Goal: Find contact information: Find contact information

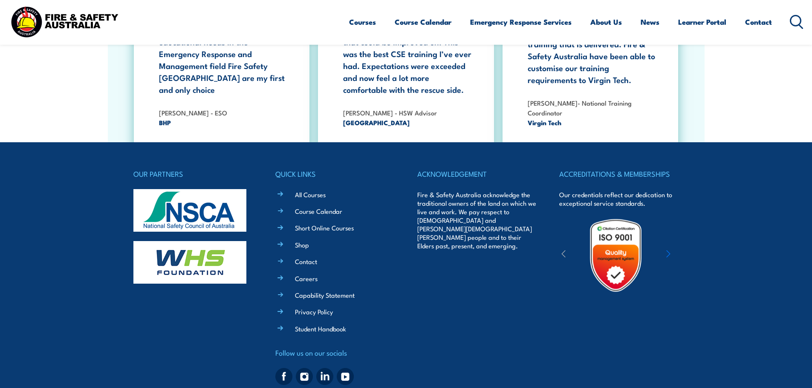
scroll to position [2765, 0]
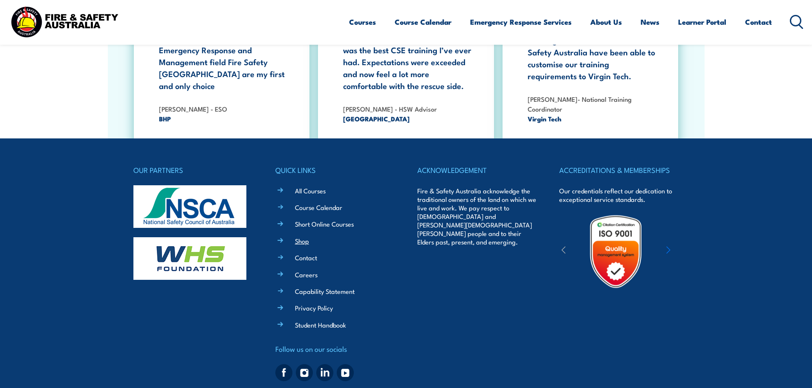
click at [301, 237] on link "Shop" at bounding box center [302, 241] width 14 height 9
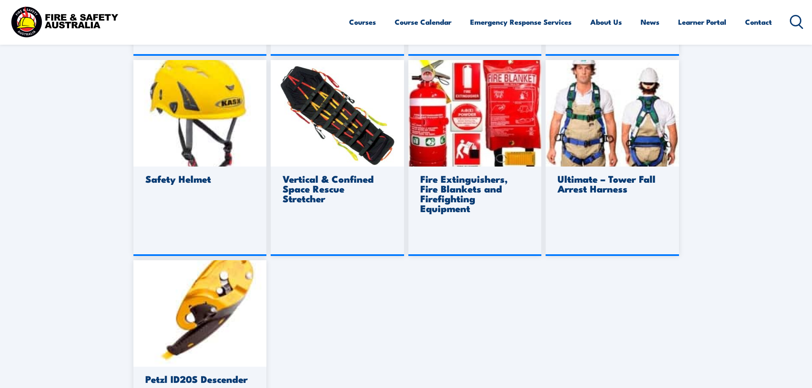
scroll to position [639, 0]
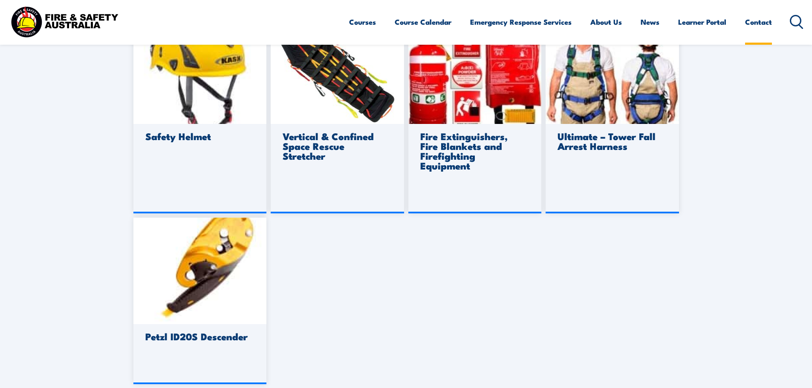
click at [753, 22] on link "Contact" at bounding box center [758, 22] width 27 height 23
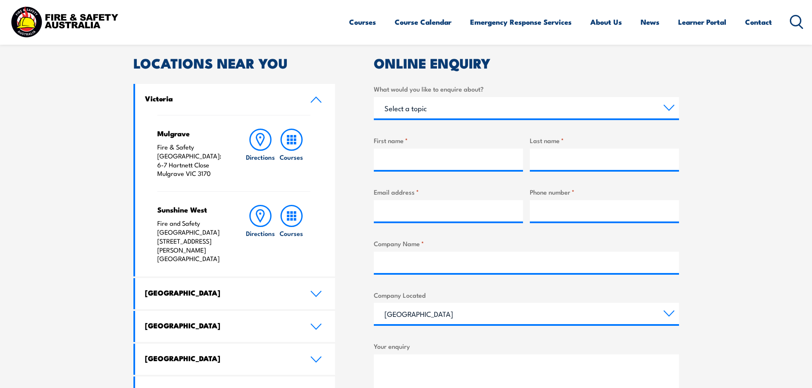
scroll to position [256, 0]
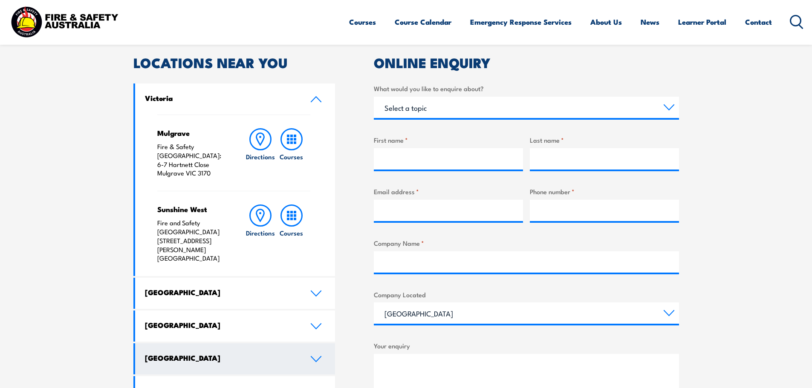
click at [273, 343] on link "[GEOGRAPHIC_DATA]" at bounding box center [235, 358] width 200 height 31
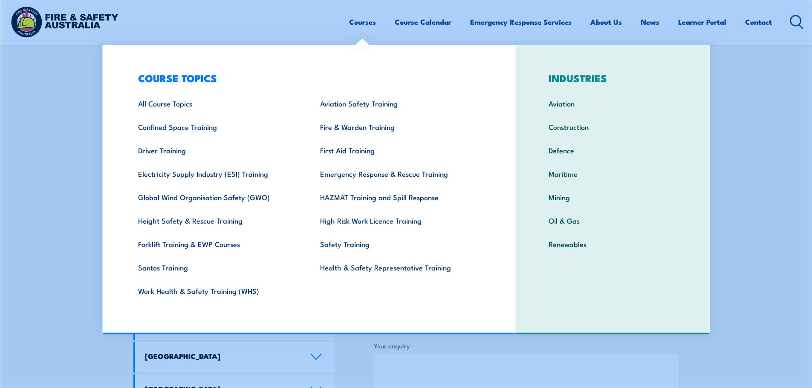
click at [52, 254] on section "Speak to a specialist call [PHONE_NUMBER] LOCATIONS NEAR [GEOGRAPHIC_DATA] [GEO…" at bounding box center [406, 255] width 812 height 535
